Goal: Task Accomplishment & Management: Complete application form

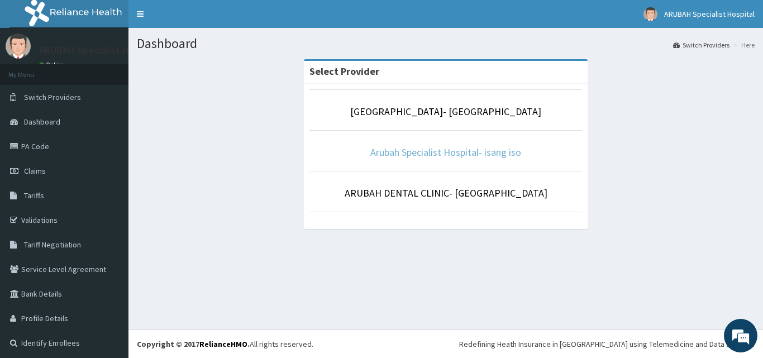
click at [483, 158] on link "Arubah Specialist Hospital- isang iso" at bounding box center [445, 152] width 151 height 13
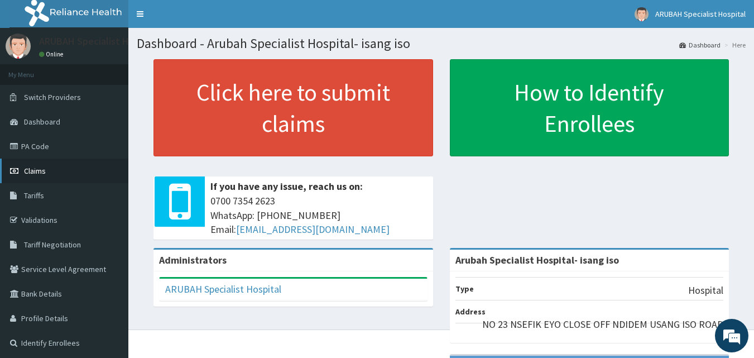
click at [51, 169] on link "Claims" at bounding box center [64, 171] width 128 height 25
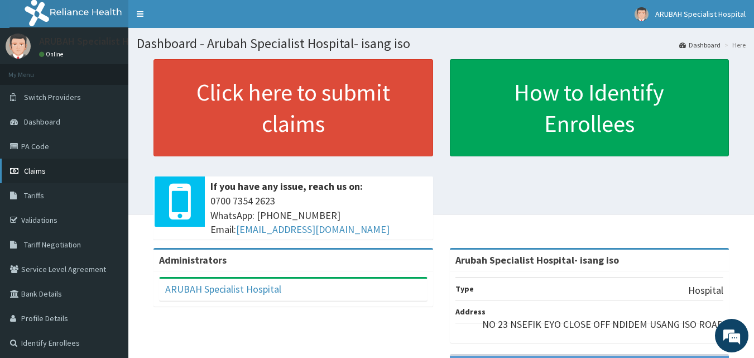
click at [59, 171] on link "Claims" at bounding box center [64, 171] width 128 height 25
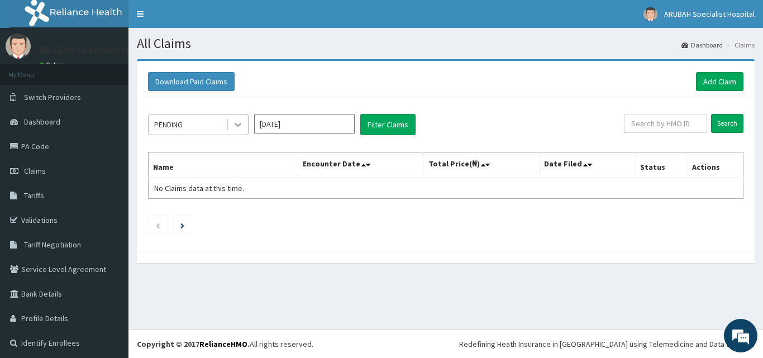
click at [241, 122] on icon at bounding box center [237, 124] width 11 height 11
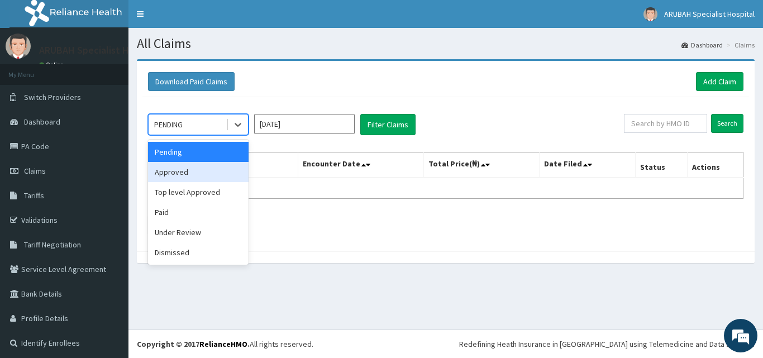
click at [227, 172] on div "Approved" at bounding box center [198, 172] width 101 height 20
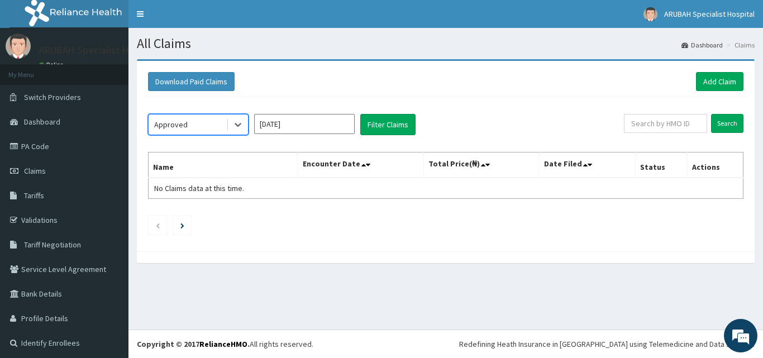
click at [227, 172] on th "Name" at bounding box center [224, 165] width 150 height 26
click at [391, 122] on button "Filter Claims" at bounding box center [387, 124] width 55 height 21
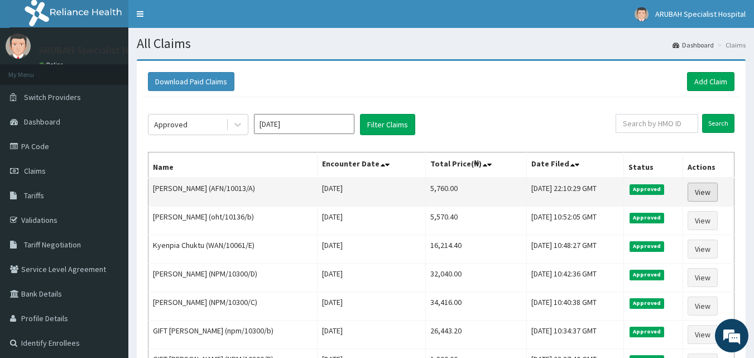
click at [710, 188] on link "View" at bounding box center [703, 192] width 30 height 19
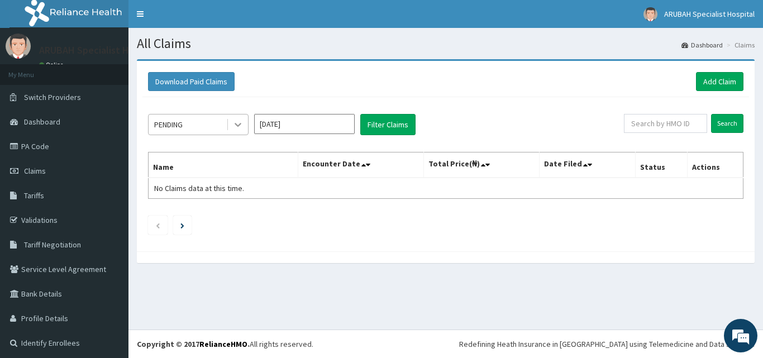
click at [236, 121] on icon at bounding box center [237, 124] width 11 height 11
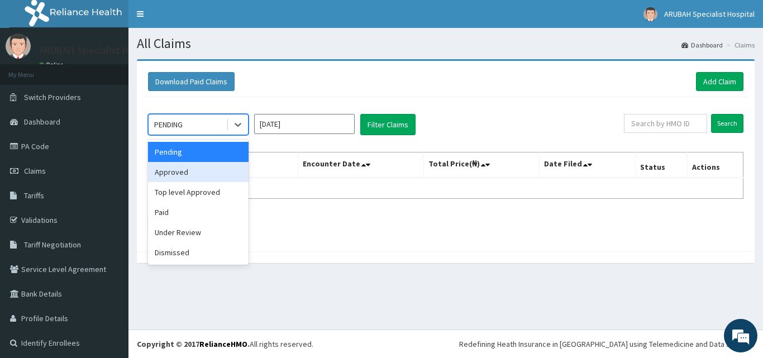
click at [219, 164] on div "Approved" at bounding box center [198, 172] width 101 height 20
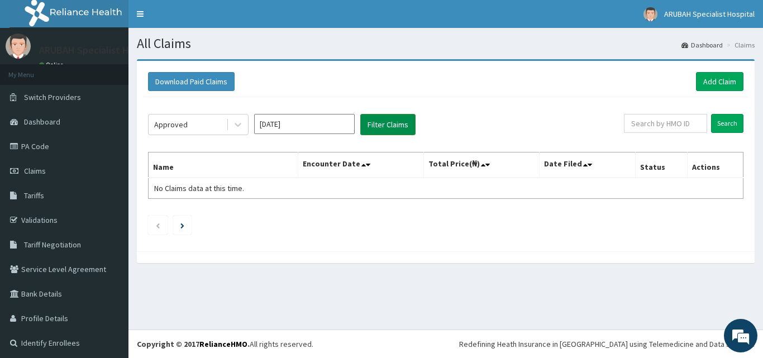
click at [388, 124] on button "Filter Claims" at bounding box center [387, 124] width 55 height 21
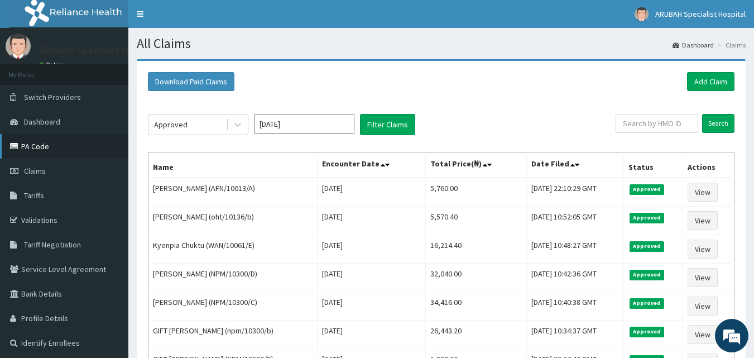
click at [40, 149] on link "PA Code" at bounding box center [64, 146] width 128 height 25
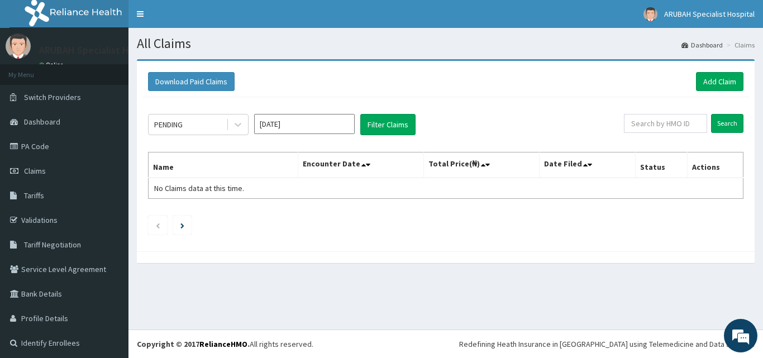
scroll to position [3, 0]
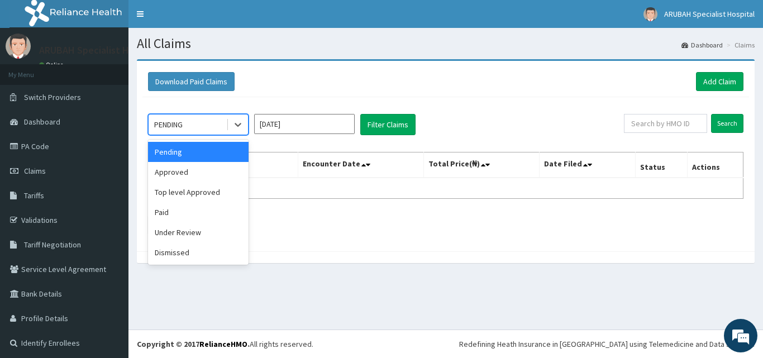
click at [237, 125] on icon at bounding box center [238, 125] width 7 height 4
click at [199, 197] on div "Top level Approved" at bounding box center [198, 192] width 101 height 20
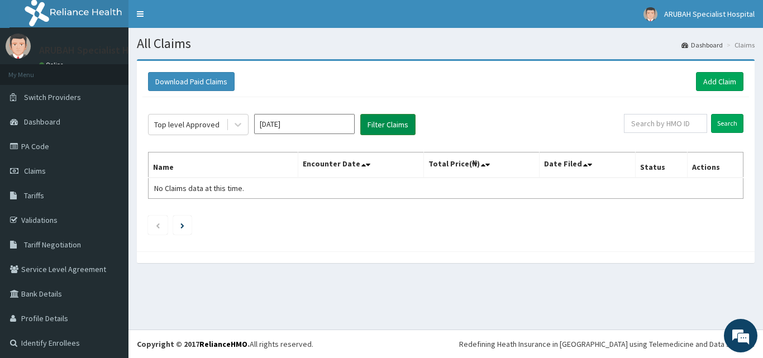
click at [394, 121] on button "Filter Claims" at bounding box center [387, 124] width 55 height 21
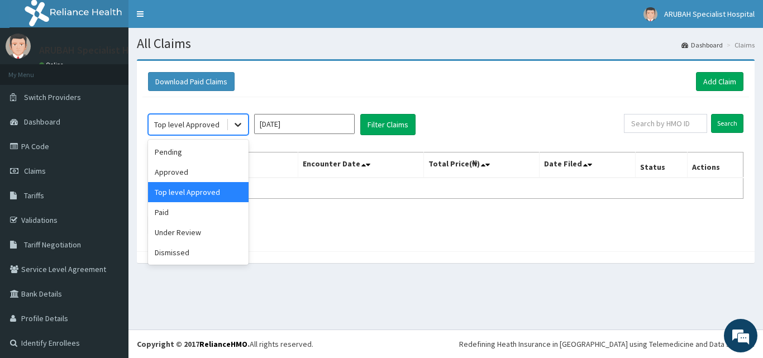
click at [234, 130] on icon at bounding box center [237, 124] width 11 height 11
click at [197, 174] on div "Approved" at bounding box center [198, 172] width 101 height 20
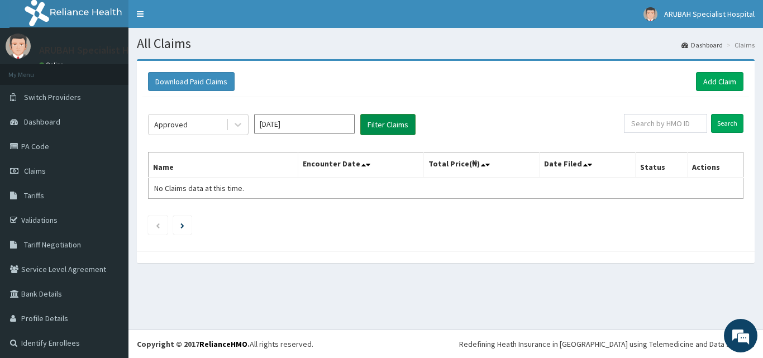
click at [380, 116] on button "Filter Claims" at bounding box center [387, 124] width 55 height 21
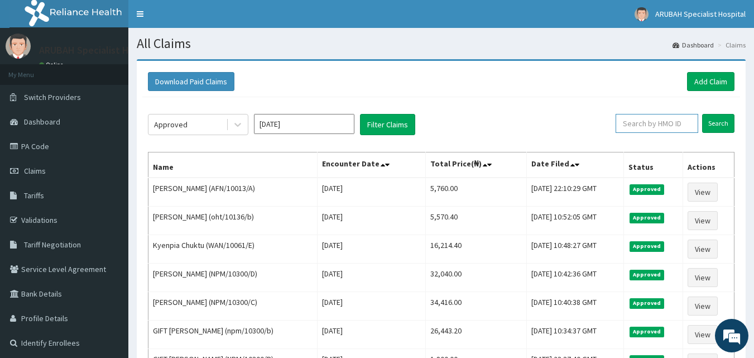
click at [643, 127] on input "text" at bounding box center [657, 123] width 83 height 19
type input "CHINAZA"
click at [719, 122] on input "Search" at bounding box center [719, 123] width 32 height 19
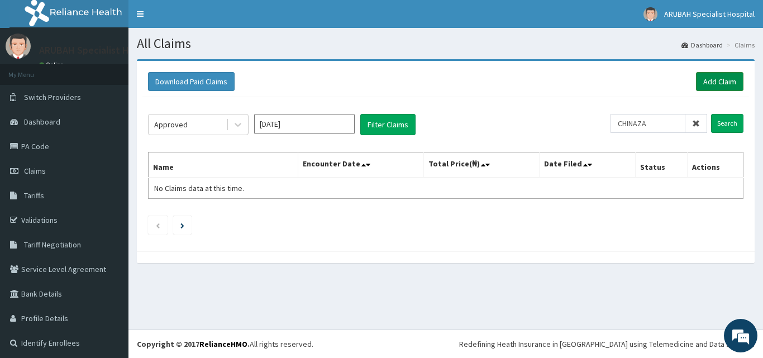
click at [701, 89] on link "Add Claim" at bounding box center [719, 81] width 47 height 19
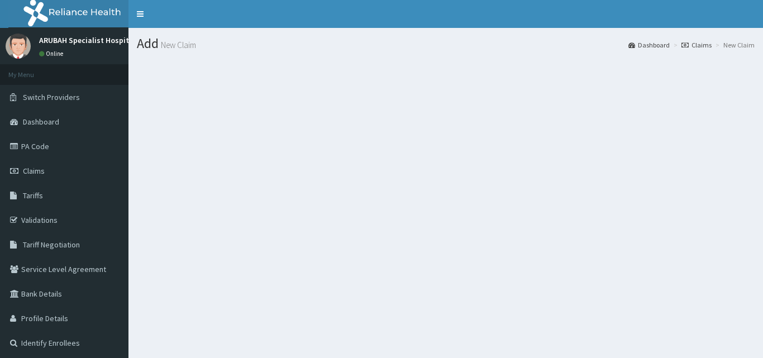
drag, startPoint x: 376, startPoint y: 183, endPoint x: 371, endPoint y: 229, distance: 46.6
click at [371, 229] on div "Add New Claim Dashboard Claims New Claim" at bounding box center [445, 207] width 634 height 358
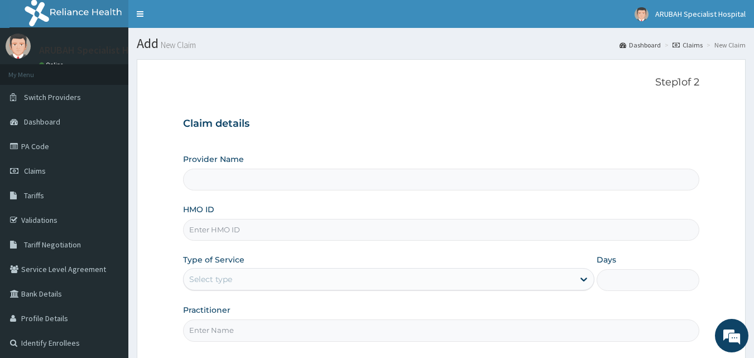
click at [255, 231] on input "HMO ID" at bounding box center [441, 230] width 517 height 22
paste input "SSU/10003/A"
type input "SSU/10003/A"
type input "Arubah Specialist Hospital- isang iso"
type input "SSU/10003/A"
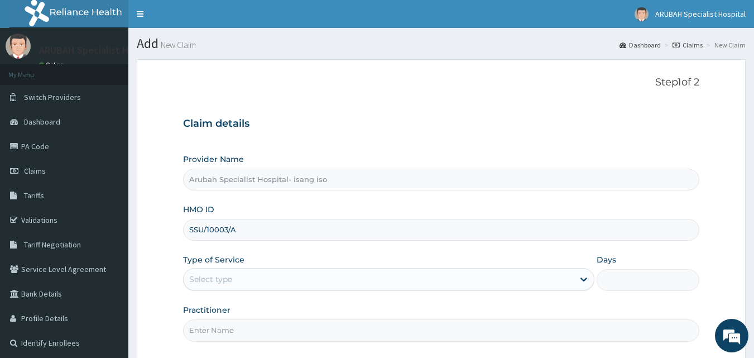
click at [259, 247] on div "Provider Name Arubah Specialist Hospital- isang iso HMO ID SSU/10003/A Type of …" at bounding box center [441, 248] width 517 height 188
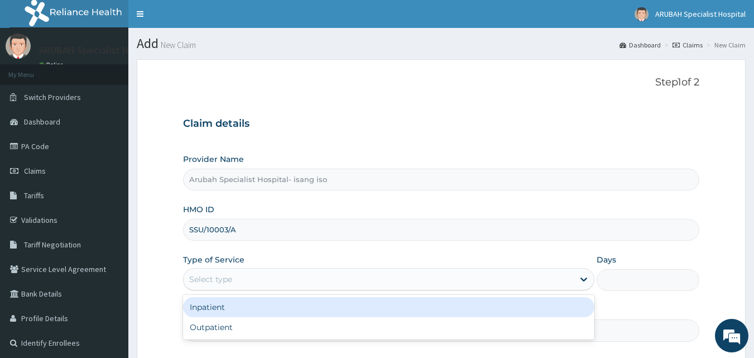
click at [263, 275] on div "Select type" at bounding box center [379, 279] width 390 height 18
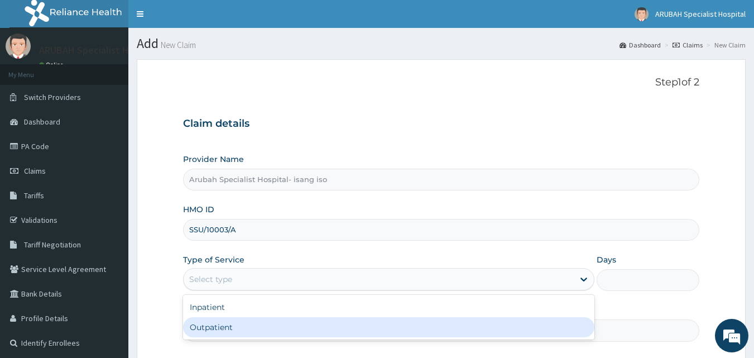
click at [257, 332] on div "Outpatient" at bounding box center [389, 327] width 412 height 20
type input "1"
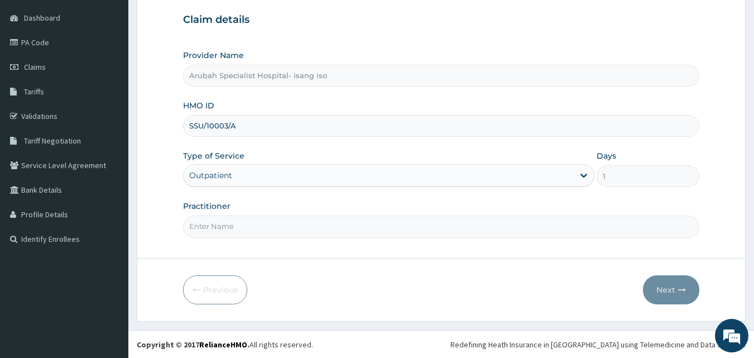
scroll to position [104, 0]
click at [508, 218] on input "Practitioner" at bounding box center [441, 226] width 517 height 22
type input "DR. ITAM"
click at [681, 285] on icon "button" at bounding box center [683, 289] width 8 height 8
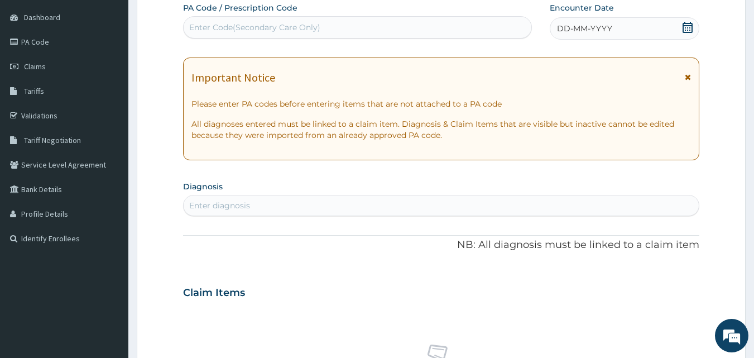
click at [683, 28] on icon at bounding box center [687, 27] width 11 height 11
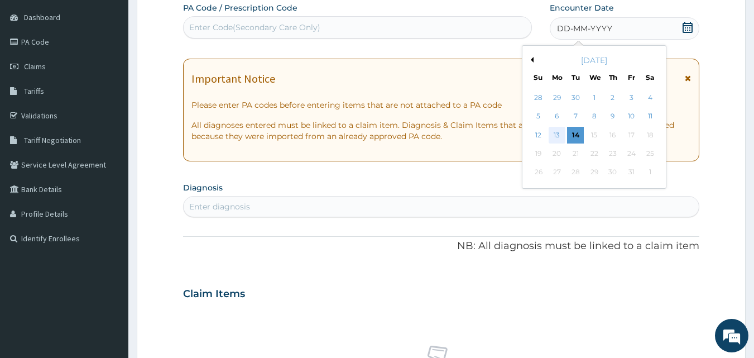
click at [558, 137] on div "13" at bounding box center [557, 135] width 17 height 17
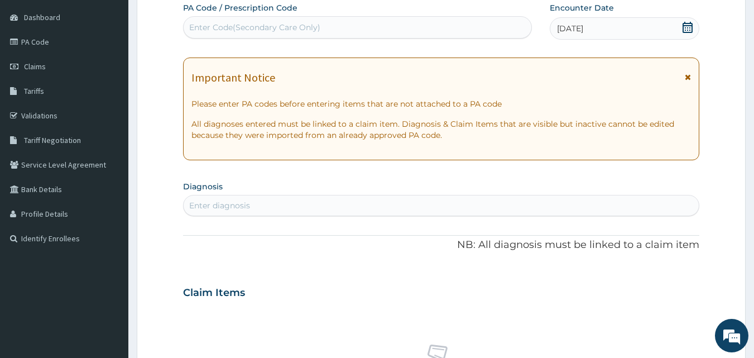
click at [429, 209] on div "Enter diagnosis" at bounding box center [442, 206] width 516 height 18
click at [235, 200] on div "Enter diagnosis" at bounding box center [219, 205] width 61 height 11
click at [255, 200] on div "Enter diagnosis" at bounding box center [442, 206] width 516 height 18
click at [688, 77] on icon at bounding box center [688, 77] width 6 height 8
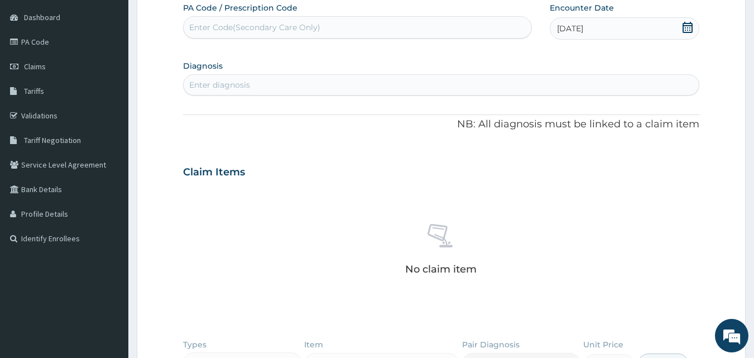
click at [226, 79] on div "Enter diagnosis" at bounding box center [442, 85] width 516 height 18
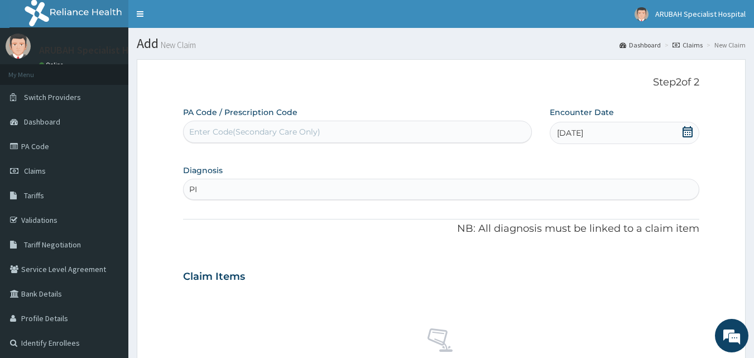
type input "PID"
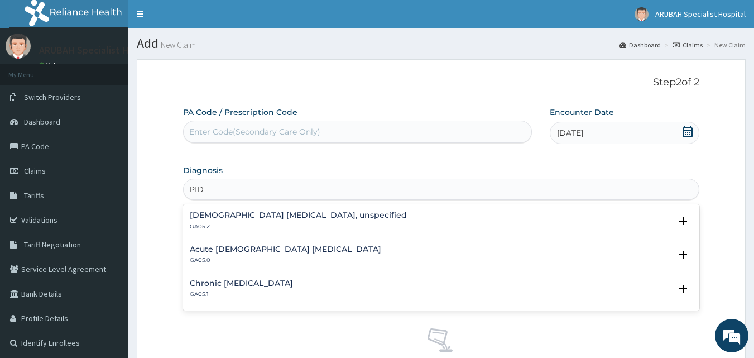
click at [251, 250] on h4 "Acute female pelvic inflammatory disease" at bounding box center [286, 249] width 192 height 8
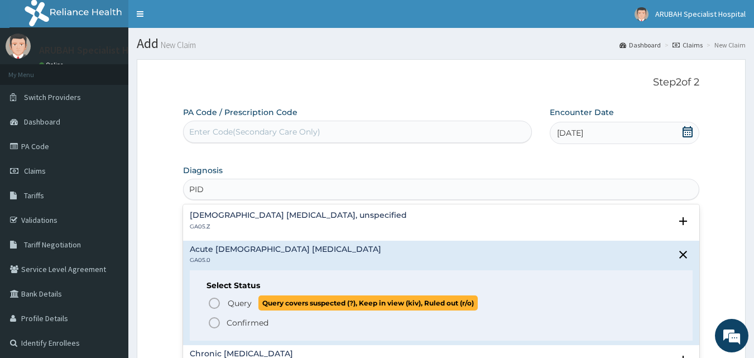
click at [213, 303] on icon "status option query" at bounding box center [214, 303] width 13 height 13
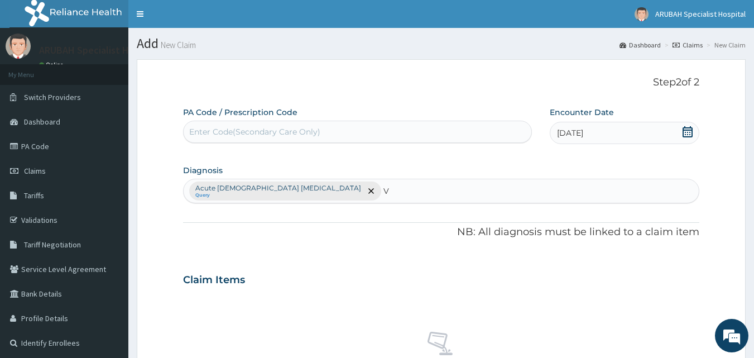
type input "V"
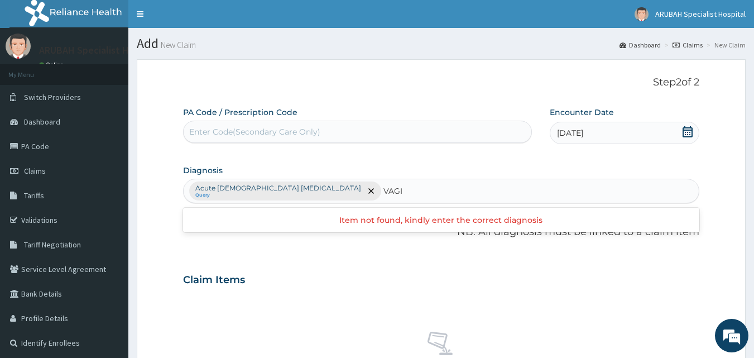
type input "VAGI"
type input "VAGINAL"
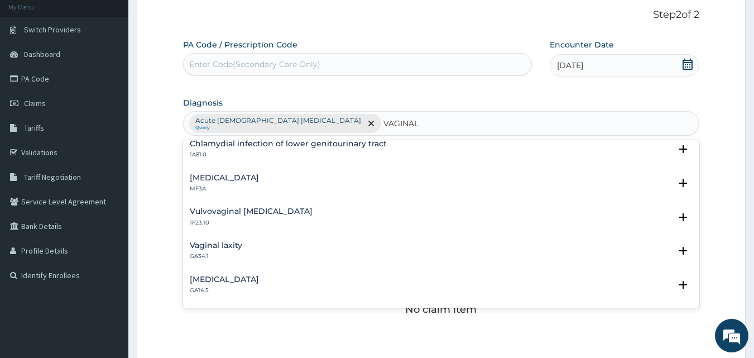
scroll to position [759, 0]
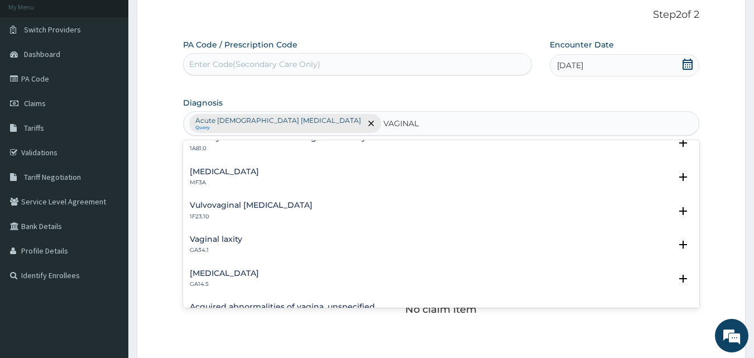
click at [305, 205] on div "Vulvovaginal candidosis 1F23.10" at bounding box center [442, 211] width 504 height 20
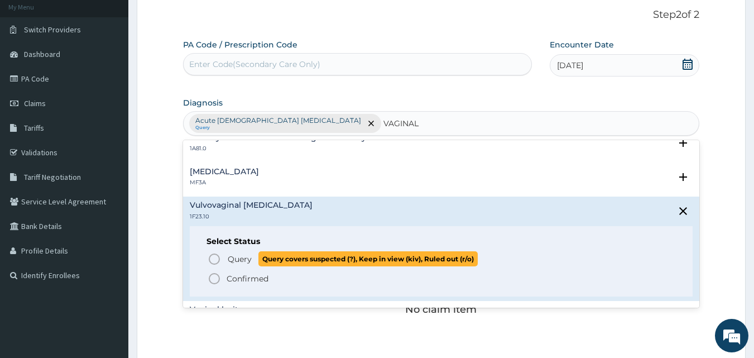
click at [216, 261] on icon "status option query" at bounding box center [214, 258] width 13 height 13
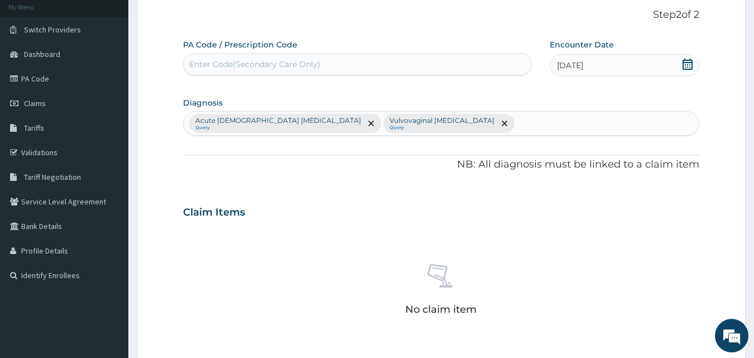
scroll to position [242, 0]
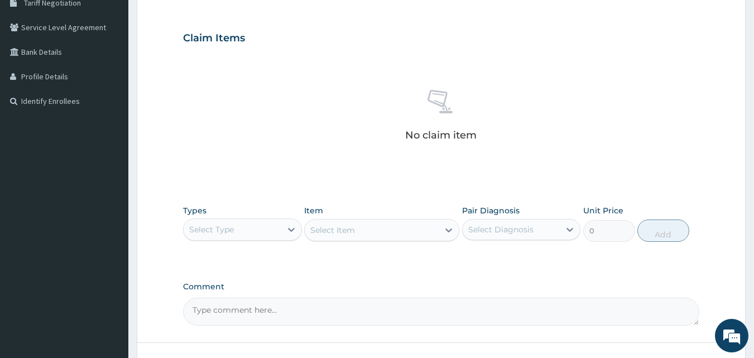
click at [281, 241] on div "Types Select Type" at bounding box center [242, 223] width 119 height 37
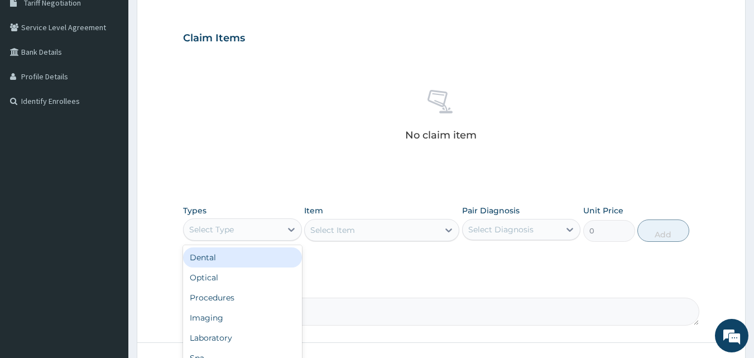
click at [269, 226] on div "Select Type" at bounding box center [233, 230] width 98 height 18
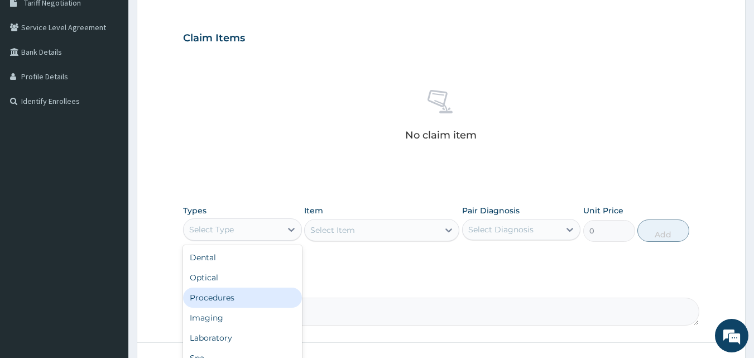
scroll to position [38, 0]
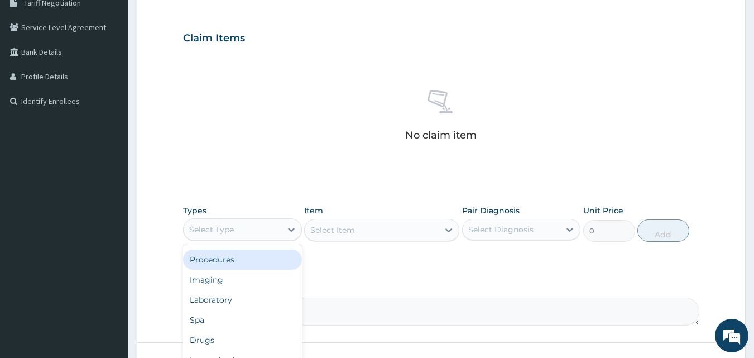
click at [237, 267] on div "Procedures" at bounding box center [242, 260] width 119 height 20
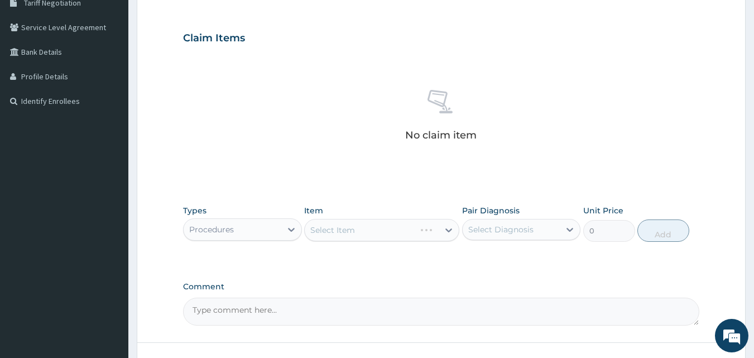
click at [362, 230] on div "Select Item" at bounding box center [381, 230] width 155 height 22
click at [362, 230] on div "Select Item" at bounding box center [372, 230] width 134 height 18
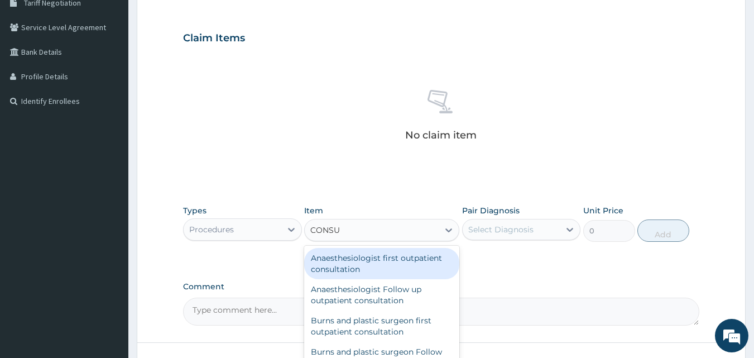
type input "CONSUL"
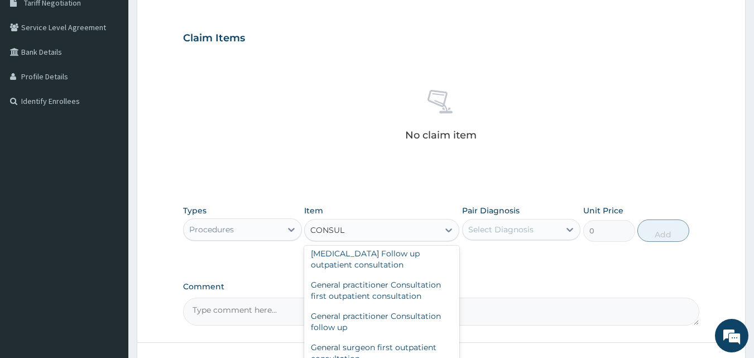
scroll to position [548, 0]
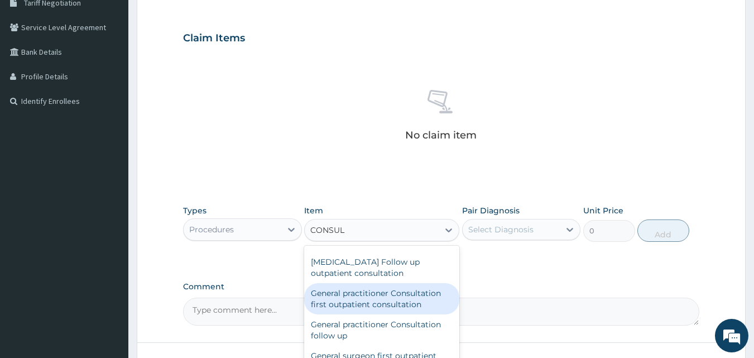
click at [421, 298] on div "General practitioner Consultation first outpatient consultation" at bounding box center [381, 298] width 155 height 31
type input "3960"
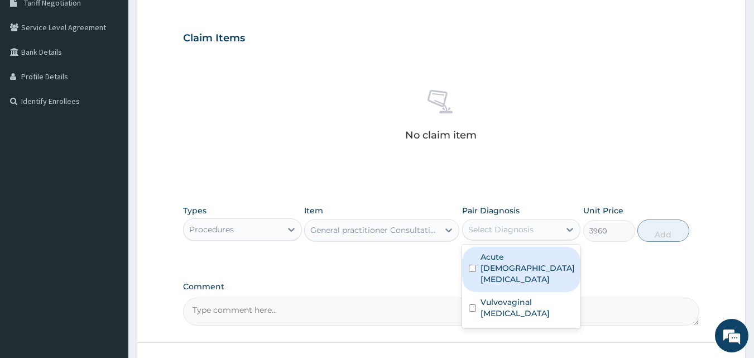
click at [528, 224] on div "Select Diagnosis" at bounding box center [501, 229] width 65 height 11
click at [527, 264] on label "Acute female pelvic inflammatory disease" at bounding box center [528, 268] width 94 height 34
checkbox input "true"
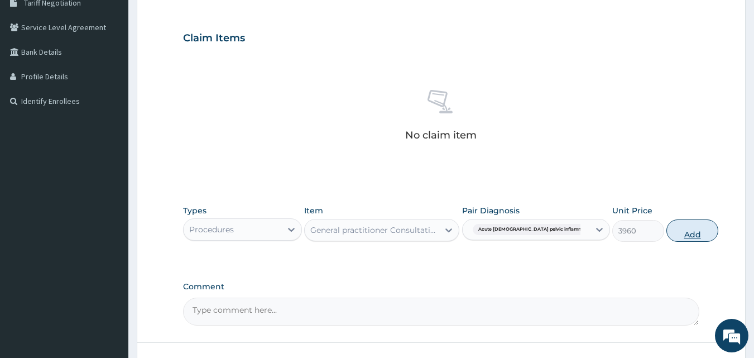
click at [668, 234] on button "Add" at bounding box center [693, 230] width 52 height 22
type input "0"
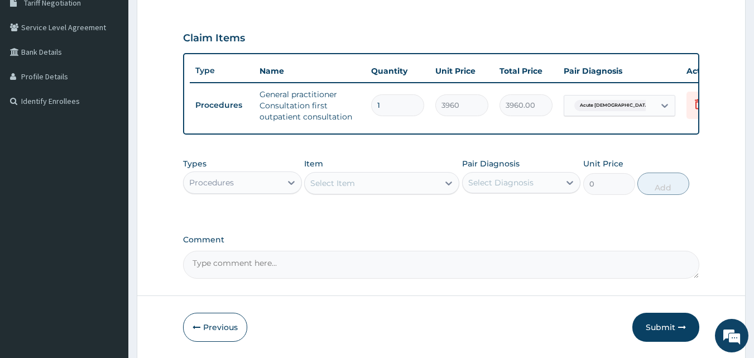
click at [243, 192] on div "Procedures" at bounding box center [233, 183] width 98 height 18
click at [254, 270] on textarea "Comment" at bounding box center [441, 265] width 517 height 28
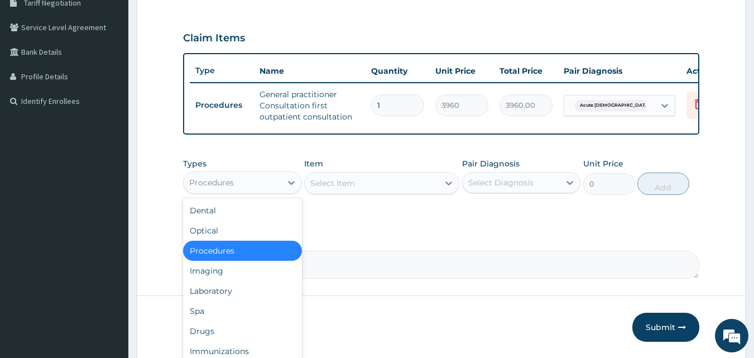
click at [221, 192] on div "Procedures" at bounding box center [233, 183] width 98 height 18
click at [225, 332] on div "Drugs" at bounding box center [242, 331] width 119 height 20
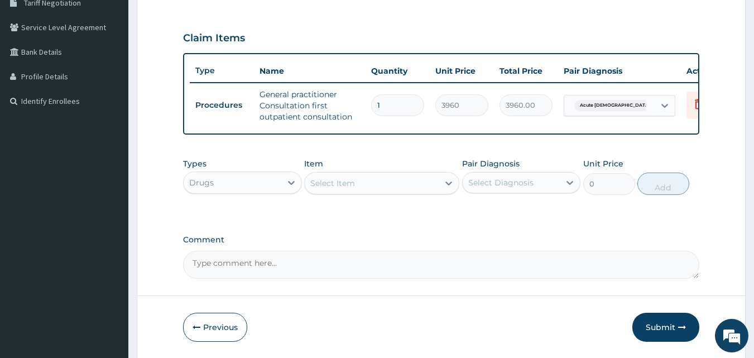
click at [359, 192] on div "Select Item" at bounding box center [372, 183] width 134 height 18
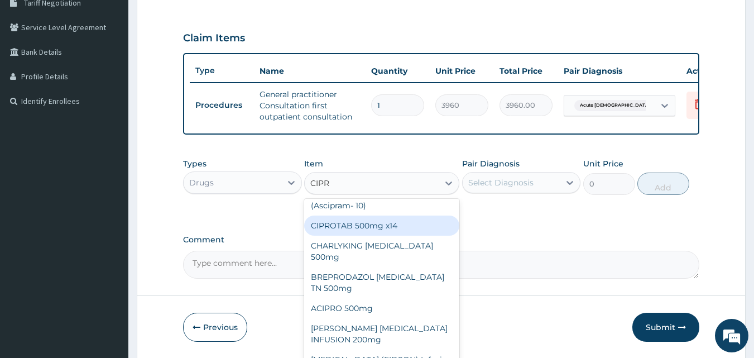
scroll to position [54, 0]
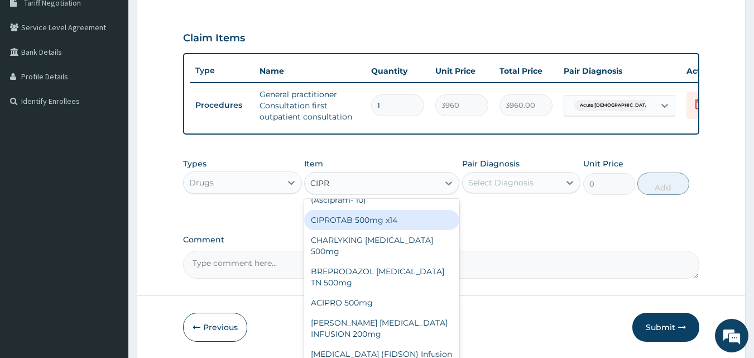
type input "CIPR"
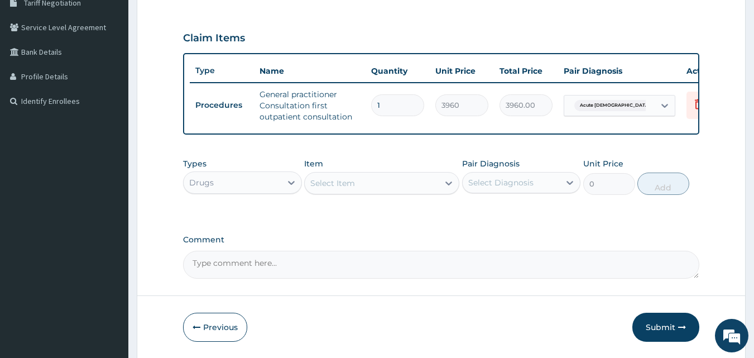
drag, startPoint x: 460, startPoint y: 319, endPoint x: 460, endPoint y: 326, distance: 6.7
click at [460, 326] on form "Step 2 of 2 PA Code / Prescription Code Enter Code(Secondary Care Only) Encount…" at bounding box center [441, 87] width 609 height 541
click at [373, 184] on div "Select Item" at bounding box center [372, 183] width 134 height 18
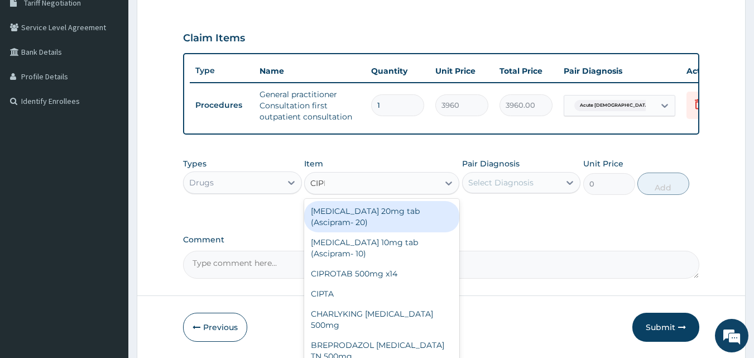
type input "CIPRO"
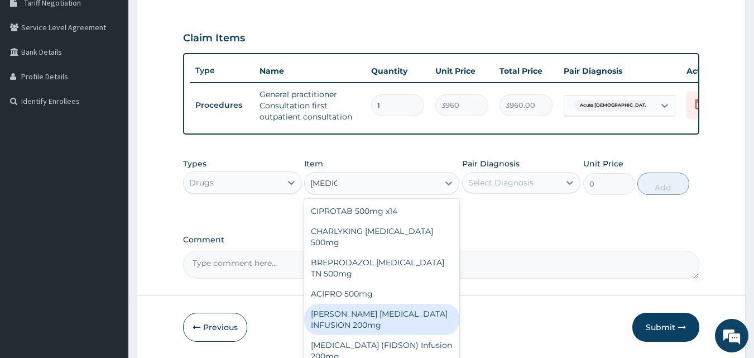
click at [375, 317] on div "ANDERSONS CIPROFLOXACIN INFUSION 200mg" at bounding box center [381, 319] width 155 height 31
type input "1320"
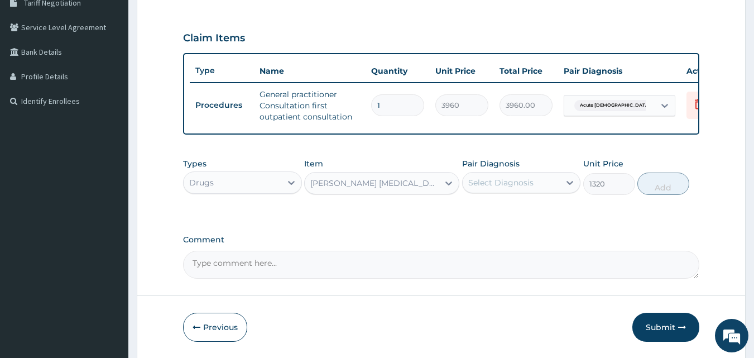
click at [364, 192] on div "ANDERSONS CIPROFLOXACIN INFUSION 200mg" at bounding box center [372, 183] width 134 height 18
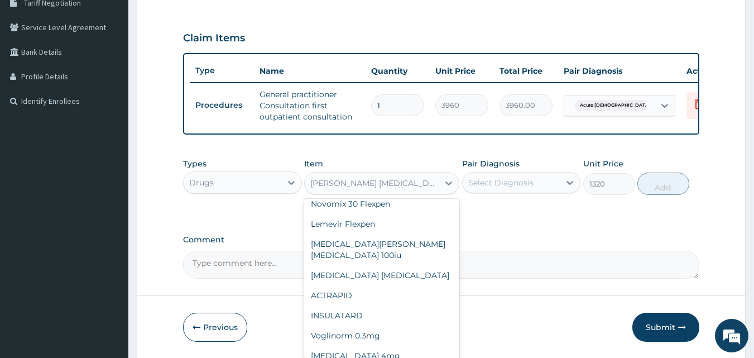
scroll to position [2801, 0]
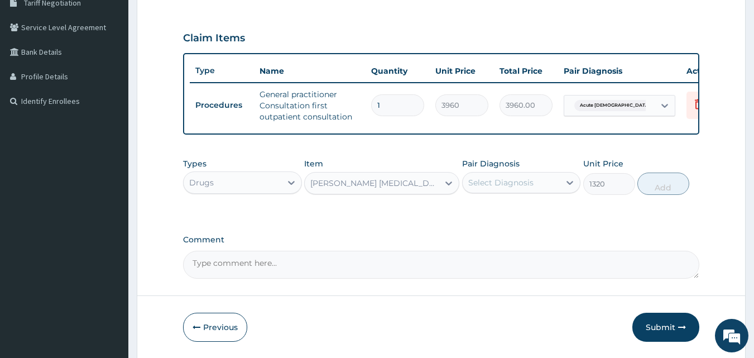
click at [436, 189] on div "ANDERSONS CIPROFLOXACIN INFUSION 200mg" at bounding box center [376, 183] width 130 height 11
click at [441, 189] on div at bounding box center [449, 183] width 20 height 20
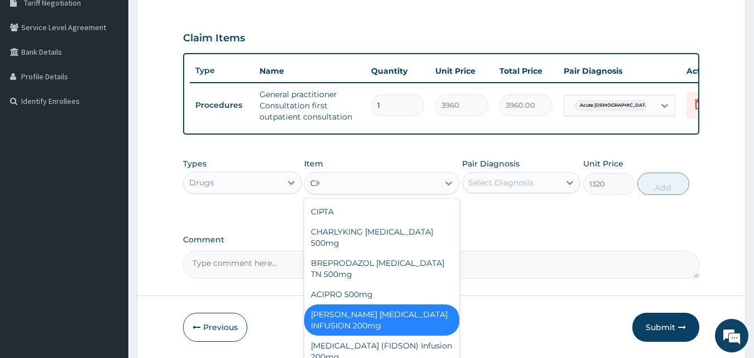
scroll to position [0, 0]
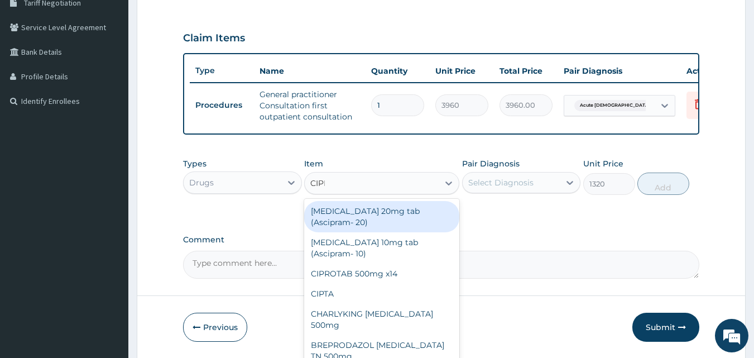
type input "CIPRO"
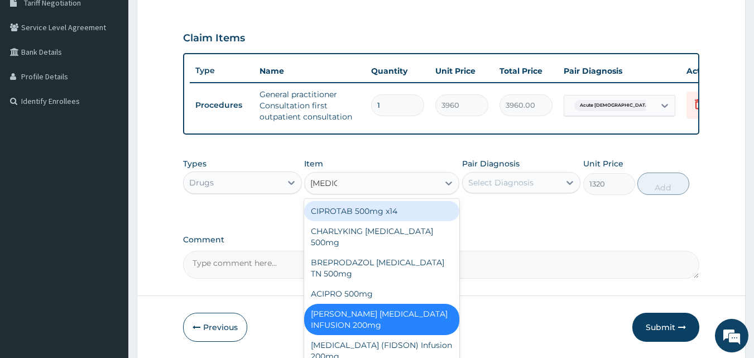
click at [409, 218] on div "CIPROTAB 500mg x14" at bounding box center [381, 211] width 155 height 20
type input "356.4"
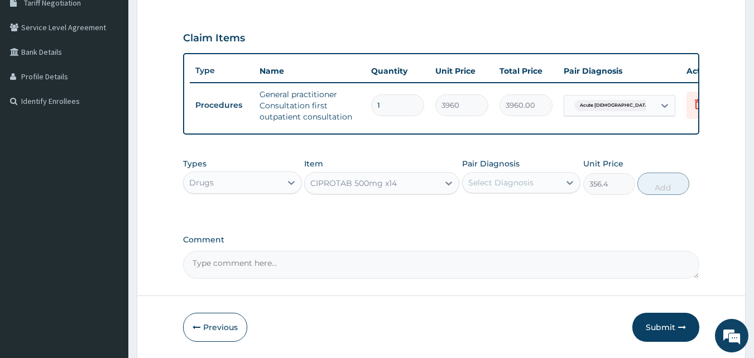
click at [541, 192] on div "Select Diagnosis" at bounding box center [512, 183] width 98 height 18
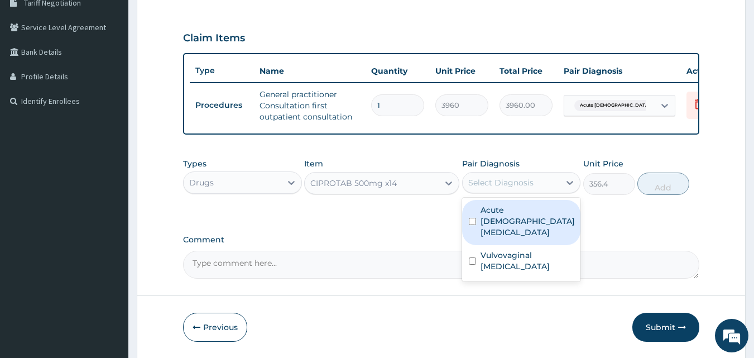
click at [533, 235] on label "Acute female pelvic inflammatory disease" at bounding box center [528, 221] width 94 height 34
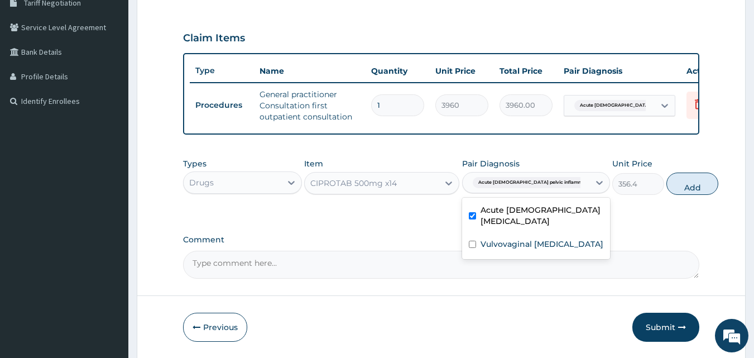
click at [533, 227] on label "Acute female pelvic inflammatory disease" at bounding box center [542, 215] width 123 height 22
checkbox input "false"
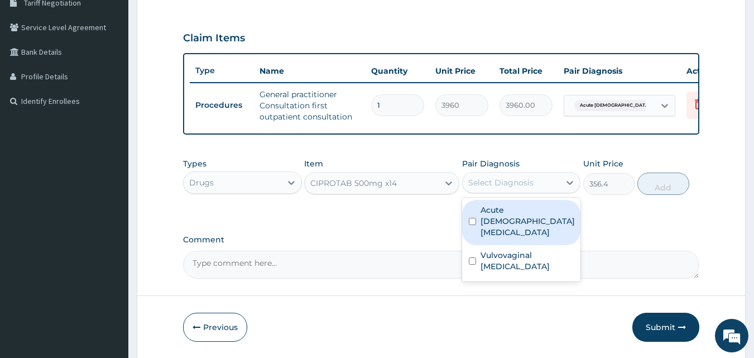
click at [547, 192] on div "Select Diagnosis" at bounding box center [512, 183] width 98 height 18
click at [528, 237] on div "Acute female pelvic inflammatory disease" at bounding box center [521, 222] width 119 height 45
checkbox input "true"
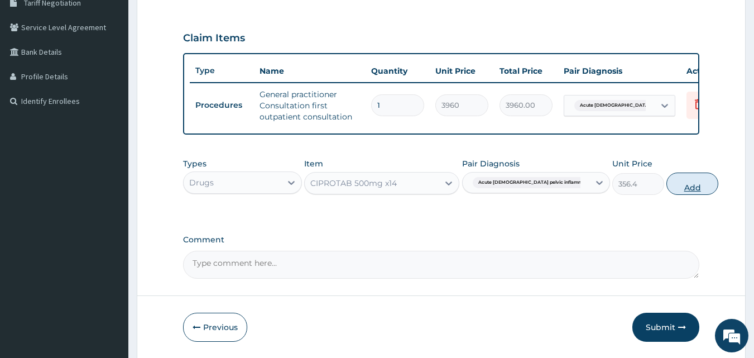
click at [667, 194] on button "Add" at bounding box center [693, 184] width 52 height 22
type input "0"
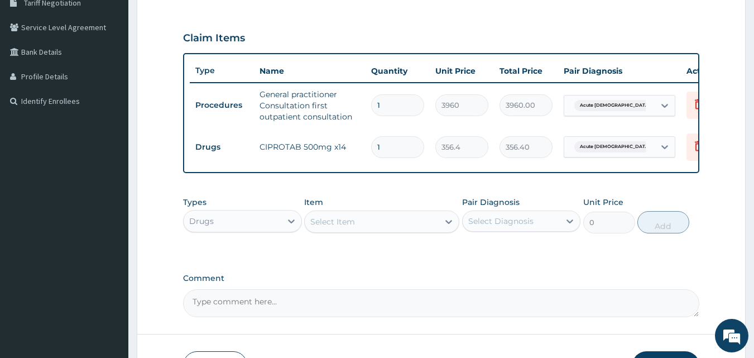
type input "14"
type input "4989.60"
type input "14"
click at [435, 165] on tr "Drugs CIPROTAB 500mg x14 14 356.4 4989.60 Acute female pelvic inflammato... Del…" at bounding box center [463, 147] width 547 height 39
click at [259, 230] on div "Drugs" at bounding box center [233, 221] width 98 height 18
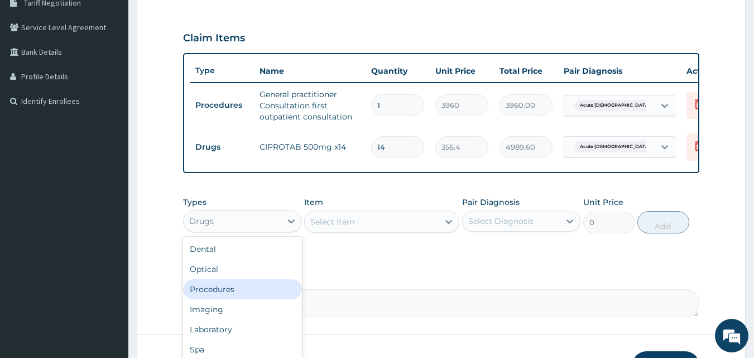
click at [330, 275] on div "PA Code / Prescription Code Enter Code(Secondary Care Only) Encounter Date 13-1…" at bounding box center [441, 91] width 517 height 452
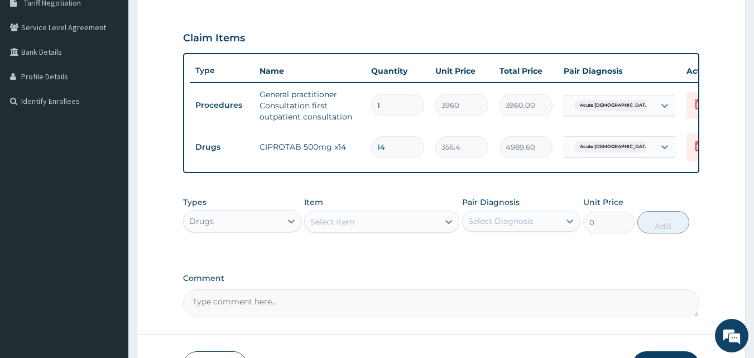
click at [351, 226] on div "Select Item" at bounding box center [333, 221] width 45 height 11
type input "KLOV"
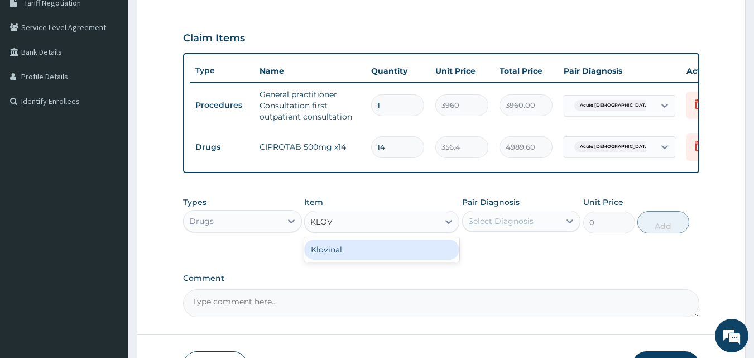
click at [355, 252] on div "Klovinal" at bounding box center [381, 250] width 155 height 20
type input "792"
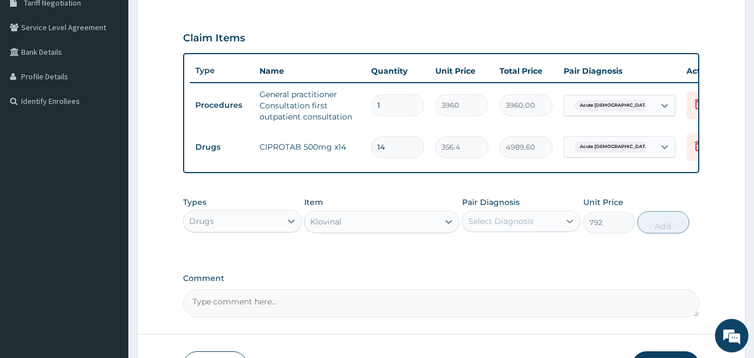
click at [567, 227] on icon at bounding box center [570, 221] width 11 height 11
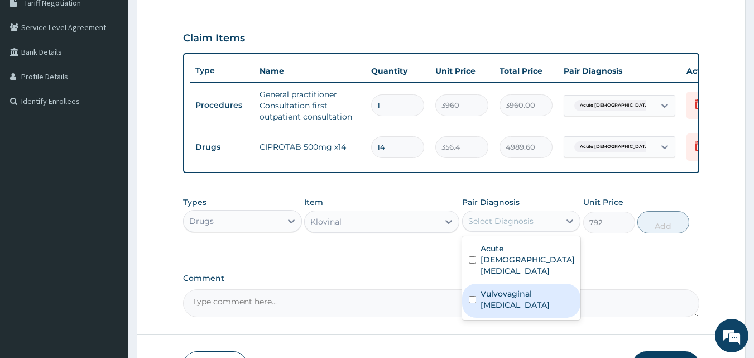
click at [539, 304] on label "Vulvovaginal candidosis" at bounding box center [528, 299] width 94 height 22
checkbox input "true"
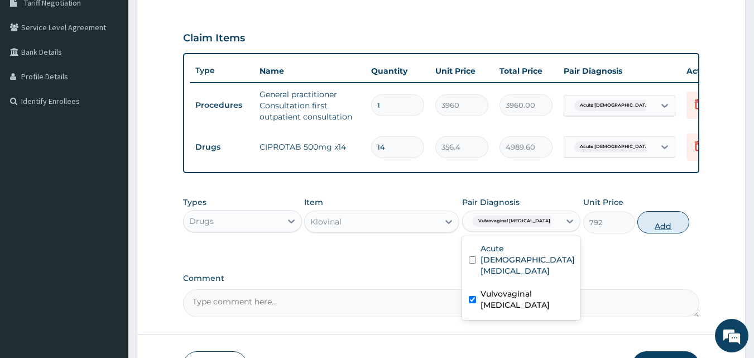
click at [664, 231] on button "Add" at bounding box center [664, 222] width 52 height 22
type input "0"
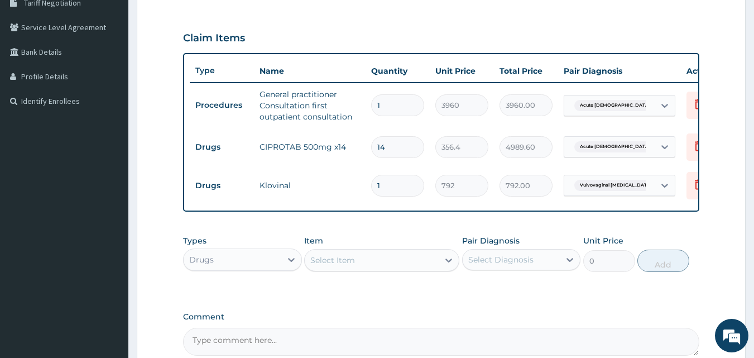
click at [346, 269] on div "Select Item" at bounding box center [372, 260] width 134 height 18
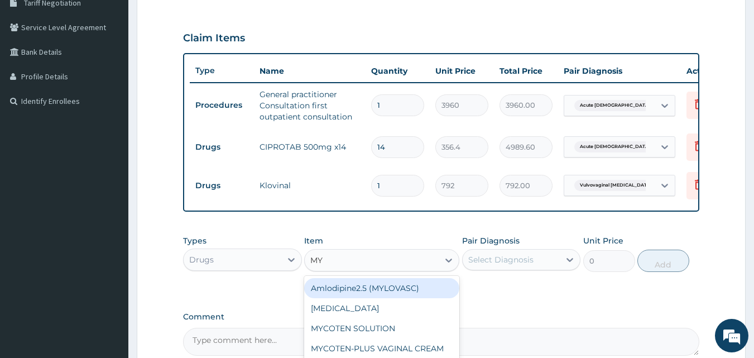
type input "MYC"
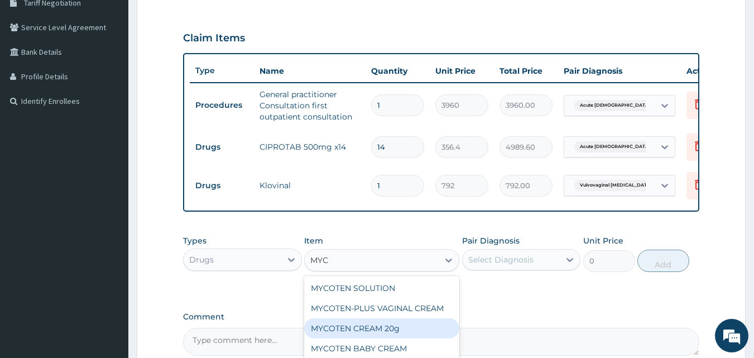
click at [396, 338] on div "MYCOTEN CREAM 20g" at bounding box center [381, 328] width 155 height 20
type input "1320"
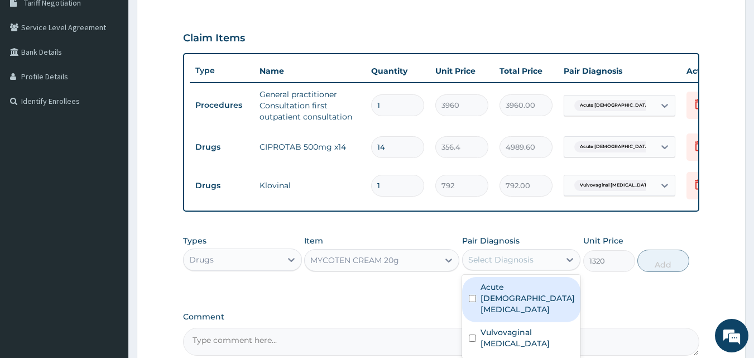
click at [505, 265] on div "Select Diagnosis" at bounding box center [501, 259] width 65 height 11
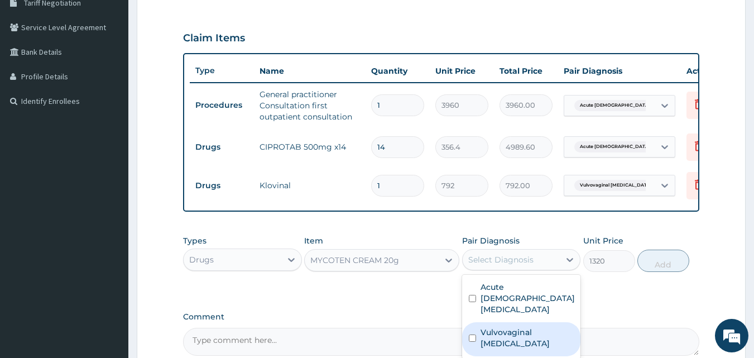
click at [508, 337] on label "Vulvovaginal candidosis" at bounding box center [528, 338] width 94 height 22
checkbox input "true"
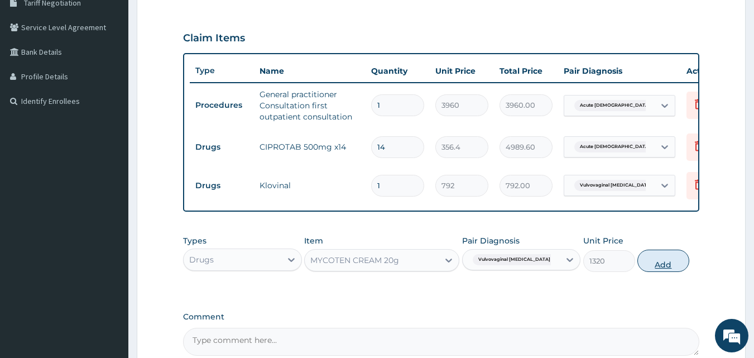
click at [657, 271] on button "Add" at bounding box center [664, 261] width 52 height 22
type input "0"
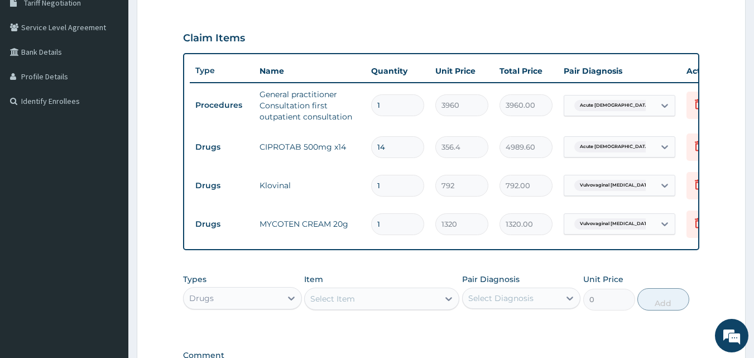
click at [421, 308] on div "Select Item" at bounding box center [372, 299] width 134 height 18
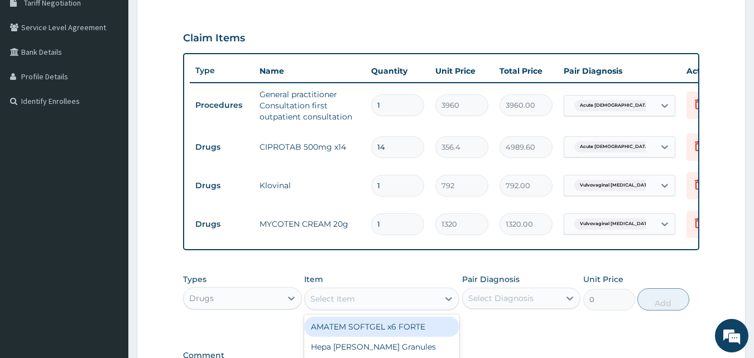
scroll to position [404, 0]
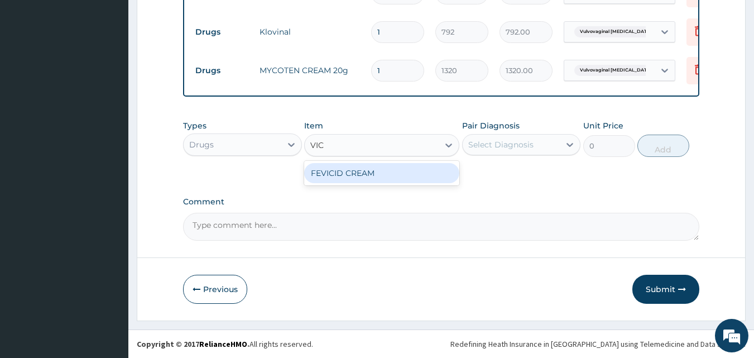
type input "VIC"
click at [355, 154] on div "Select Item" at bounding box center [372, 145] width 134 height 18
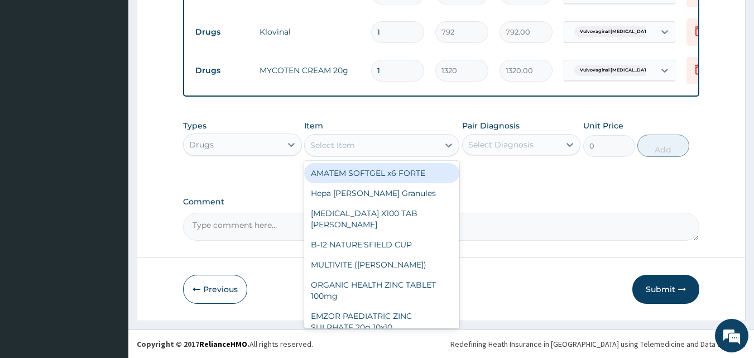
click at [356, 169] on div "AMATEM SOFTGEL x6 FORTE" at bounding box center [381, 173] width 155 height 20
type input "528"
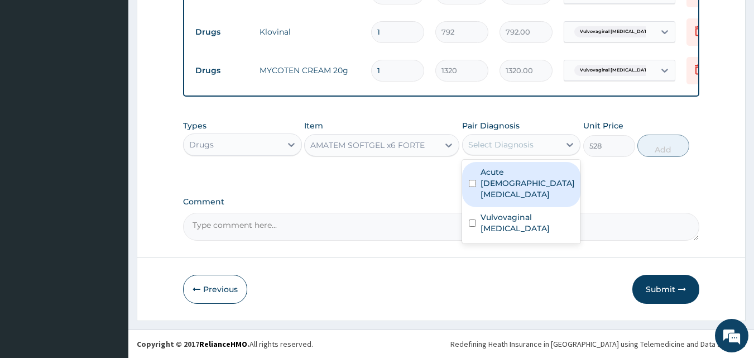
click at [529, 141] on div "Select Diagnosis" at bounding box center [501, 144] width 65 height 11
click at [529, 144] on div "Select Diagnosis" at bounding box center [501, 144] width 65 height 11
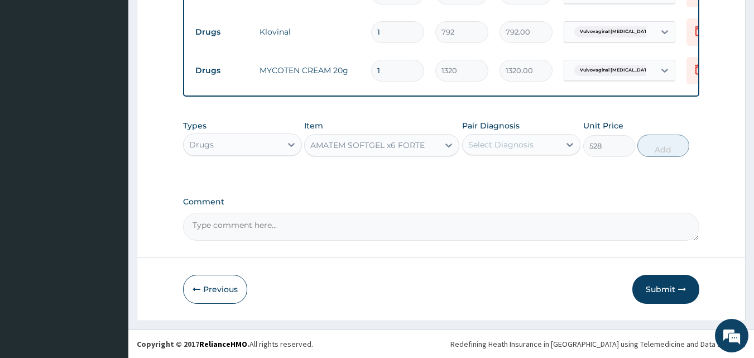
click at [417, 147] on div "AMATEM SOFTGEL x6 FORTE" at bounding box center [368, 145] width 114 height 11
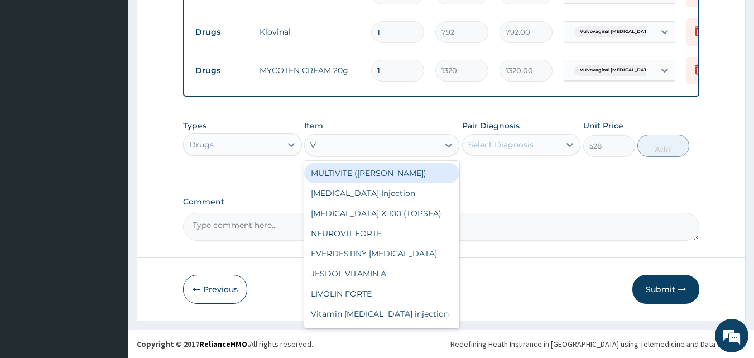
type input "VI"
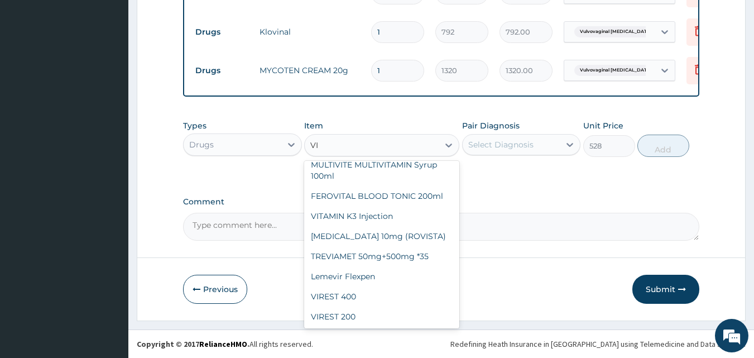
scroll to position [174, 0]
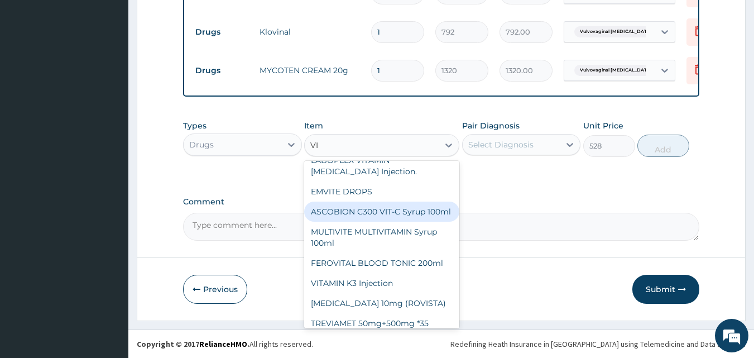
drag, startPoint x: 451, startPoint y: 225, endPoint x: 457, endPoint y: 217, distance: 9.5
click at [457, 217] on div "MULTIVITE (EVANS) VITAMIN K1 Injection VITAMIN K X 100 (TOPSEA) NEUROVIT FORTE …" at bounding box center [381, 245] width 155 height 168
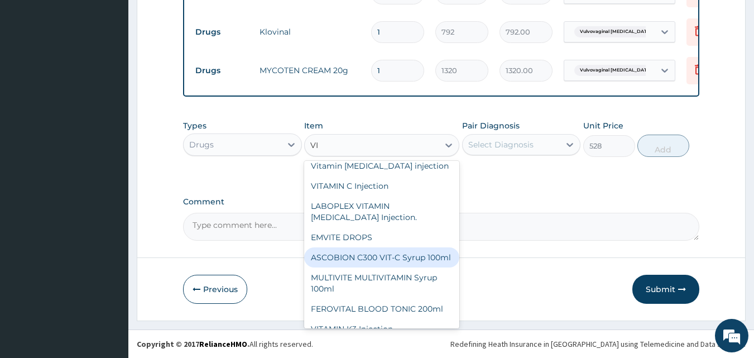
scroll to position [0, 0]
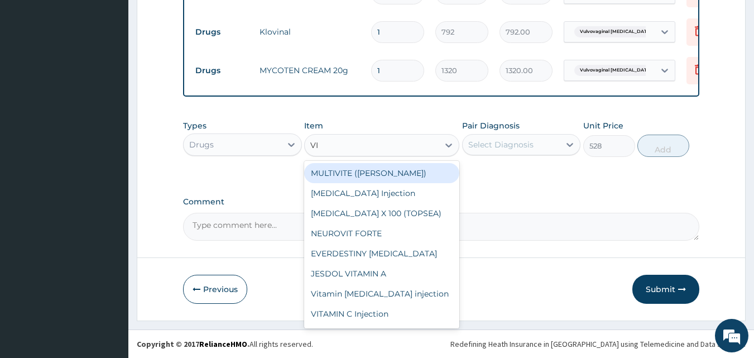
click at [405, 162] on div "MULTIVITE (EVANS) VITAMIN K1 Injection VITAMIN K X 100 (TOPSEA) NEUROVIT FORTE …" at bounding box center [381, 245] width 155 height 168
click at [403, 167] on div "MULTIVITE (EVANS)" at bounding box center [381, 173] width 155 height 20
type input "26.4"
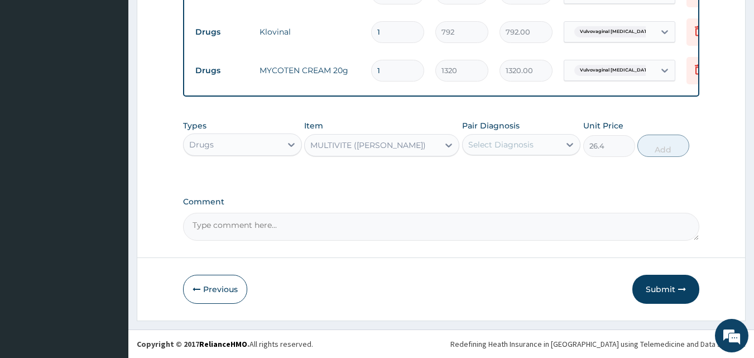
click at [501, 141] on div "Select Diagnosis" at bounding box center [501, 144] width 65 height 11
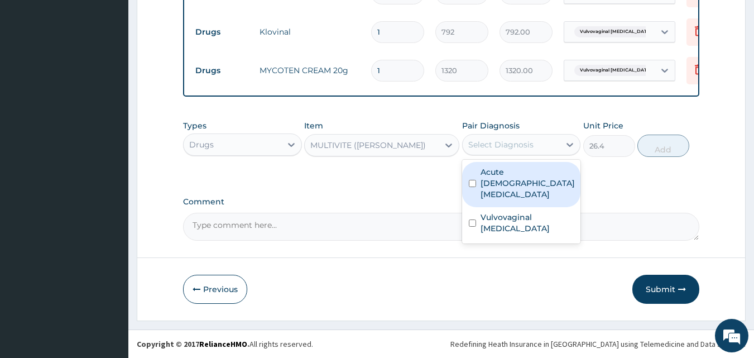
click at [508, 175] on label "Acute female pelvic inflammatory disease" at bounding box center [528, 183] width 94 height 34
checkbox input "true"
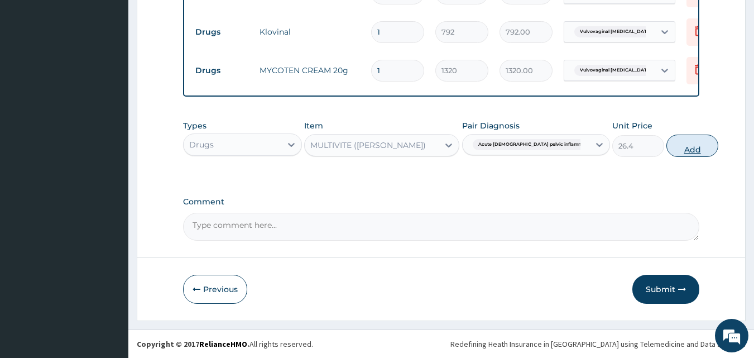
click at [667, 151] on button "Add" at bounding box center [693, 146] width 52 height 22
type input "0"
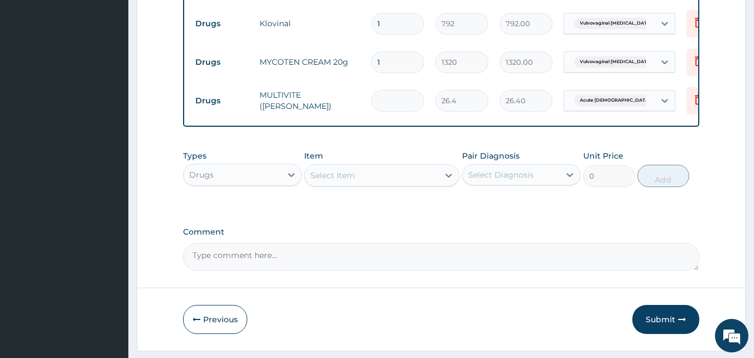
type input "0.00"
type input "2"
type input "52.80"
type input "20"
type input "528.00"
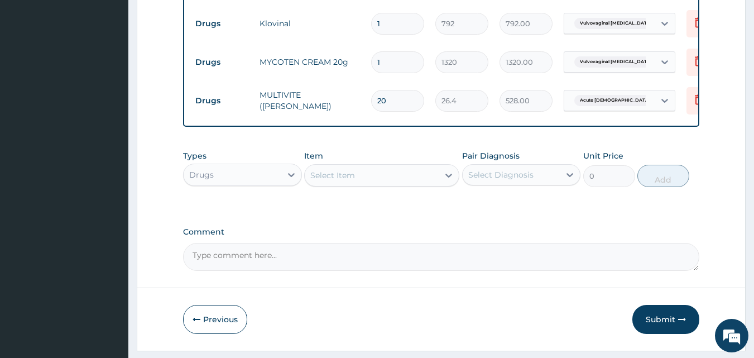
type input "20"
click at [403, 116] on td "20" at bounding box center [398, 100] width 64 height 33
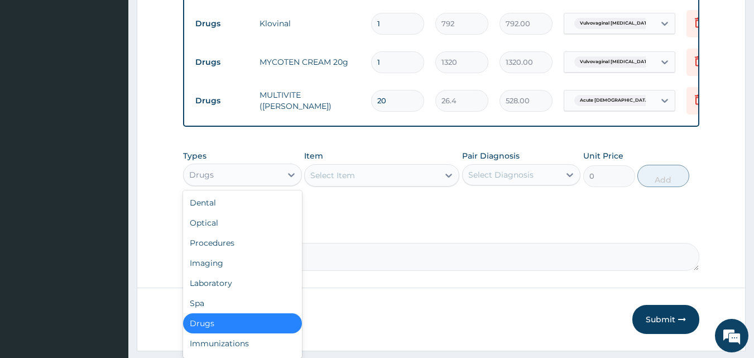
click at [271, 184] on div "Drugs" at bounding box center [233, 175] width 98 height 18
click at [388, 209] on div "Types option Drugs, selected. option Dental focused, 1 of 10. 10 results availa…" at bounding box center [441, 177] width 517 height 65
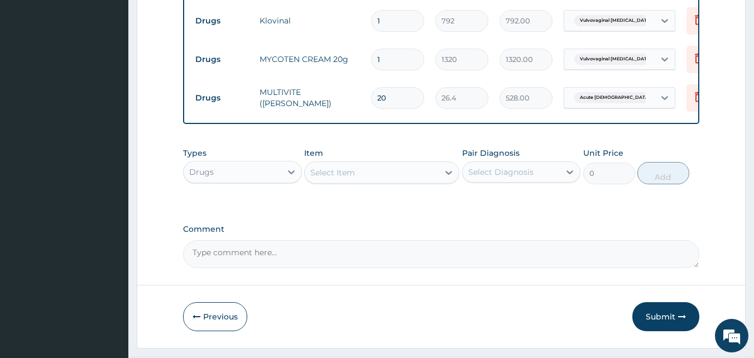
scroll to position [442, 0]
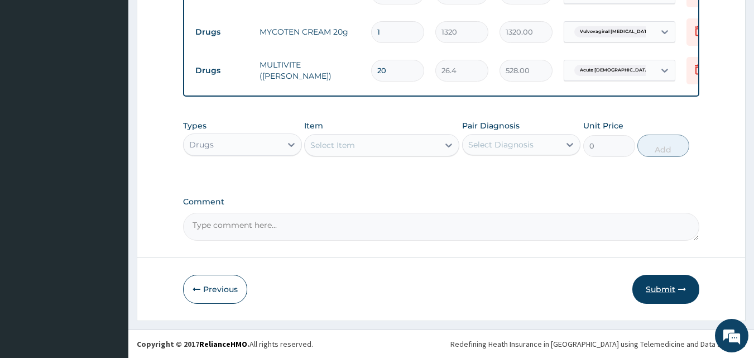
click at [666, 283] on button "Submit" at bounding box center [666, 289] width 67 height 29
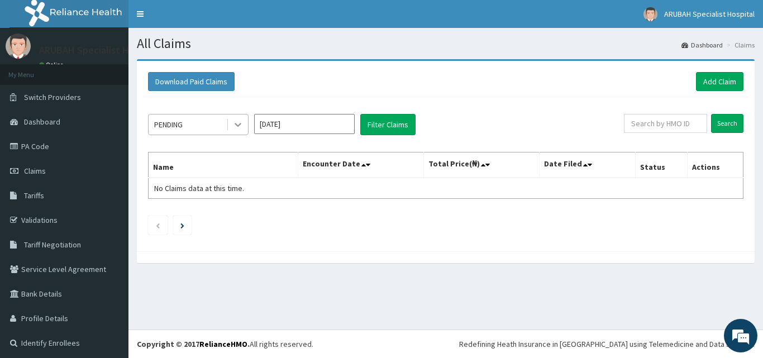
click at [230, 127] on div at bounding box center [238, 124] width 20 height 20
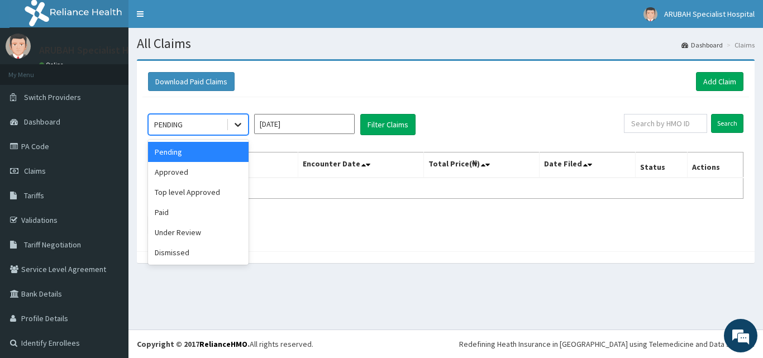
click at [238, 128] on icon at bounding box center [237, 124] width 11 height 11
click at [223, 170] on div "Approved" at bounding box center [198, 172] width 101 height 20
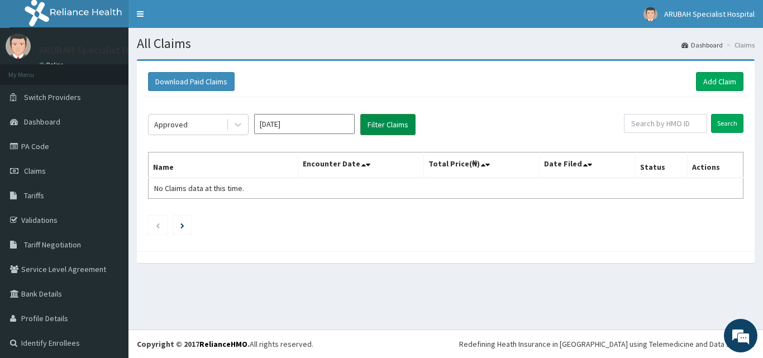
click at [379, 118] on button "Filter Claims" at bounding box center [387, 124] width 55 height 21
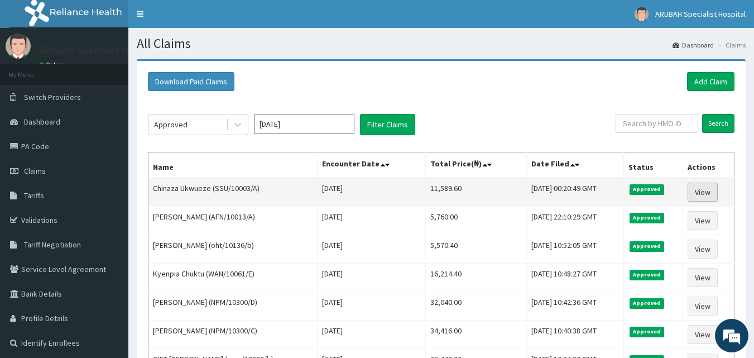
click at [705, 196] on link "View" at bounding box center [703, 192] width 30 height 19
